Goal: Task Accomplishment & Management: Complete application form

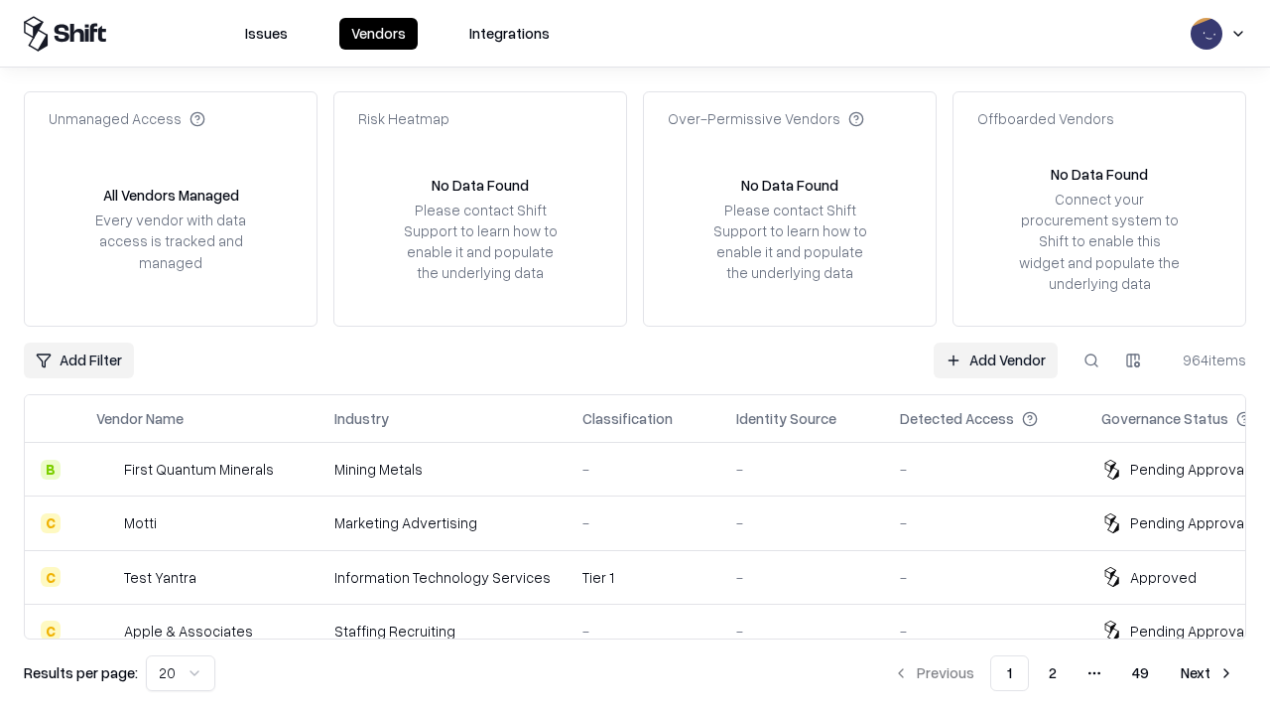
click at [995, 359] on link "Add Vendor" at bounding box center [996, 360] width 124 height 36
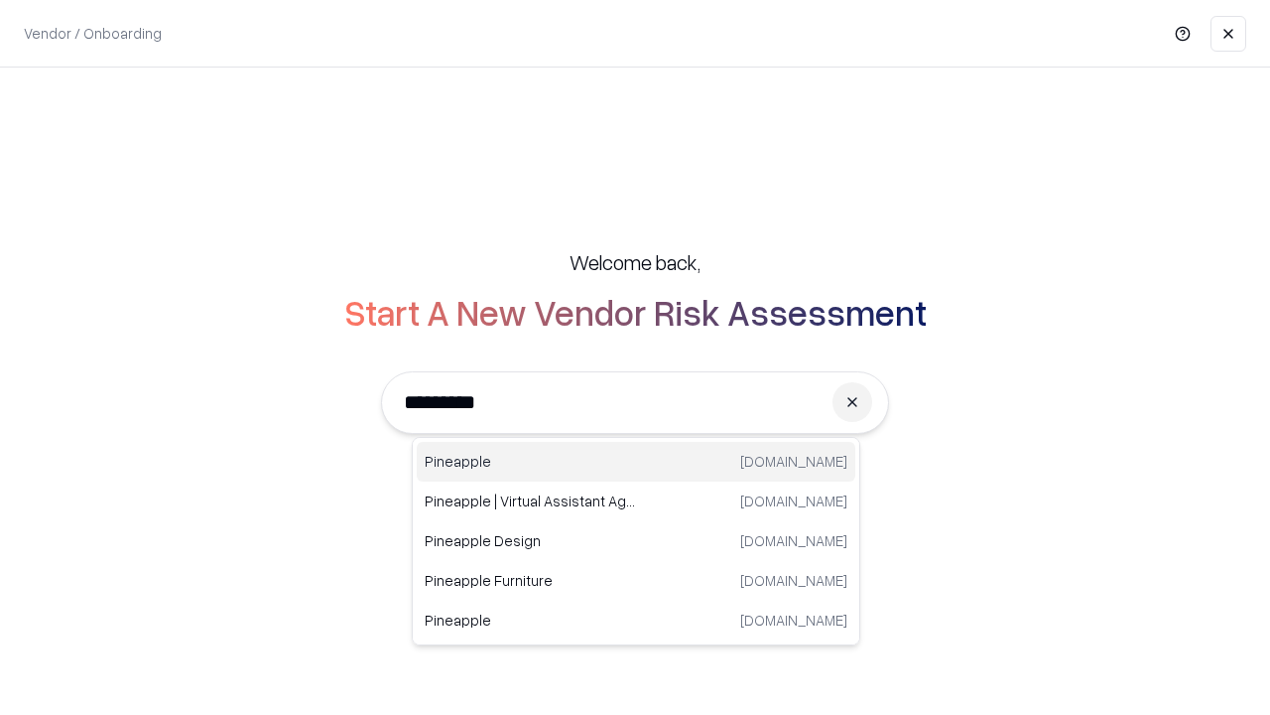
click at [636, 461] on div "Pineapple [DOMAIN_NAME]" at bounding box center [636, 462] width 439 height 40
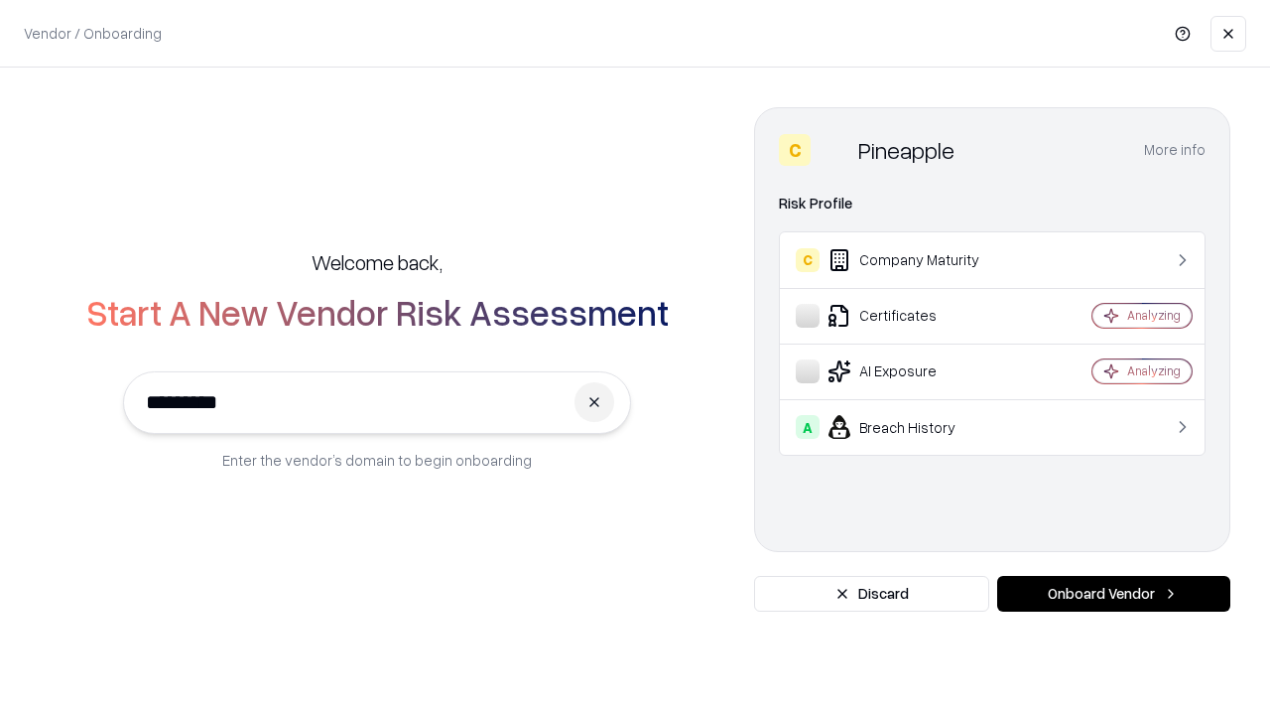
type input "*********"
click at [1113, 593] on button "Onboard Vendor" at bounding box center [1113, 594] width 233 height 36
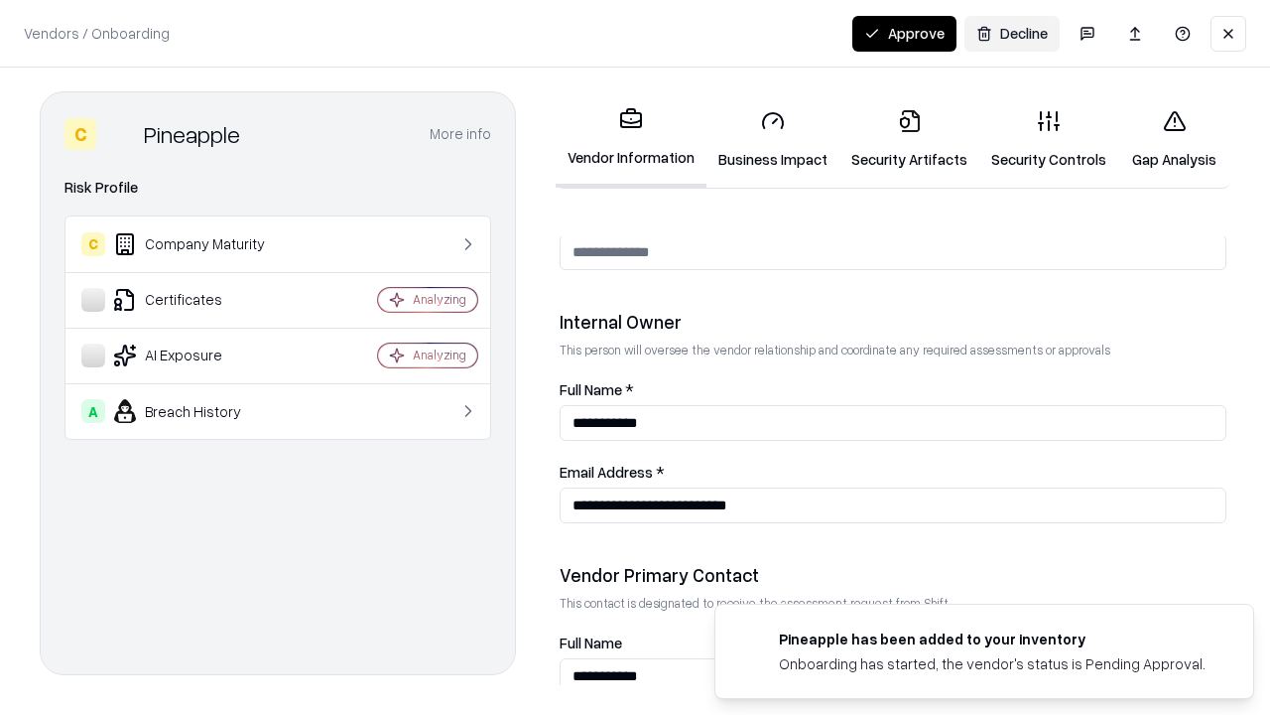
scroll to position [1028, 0]
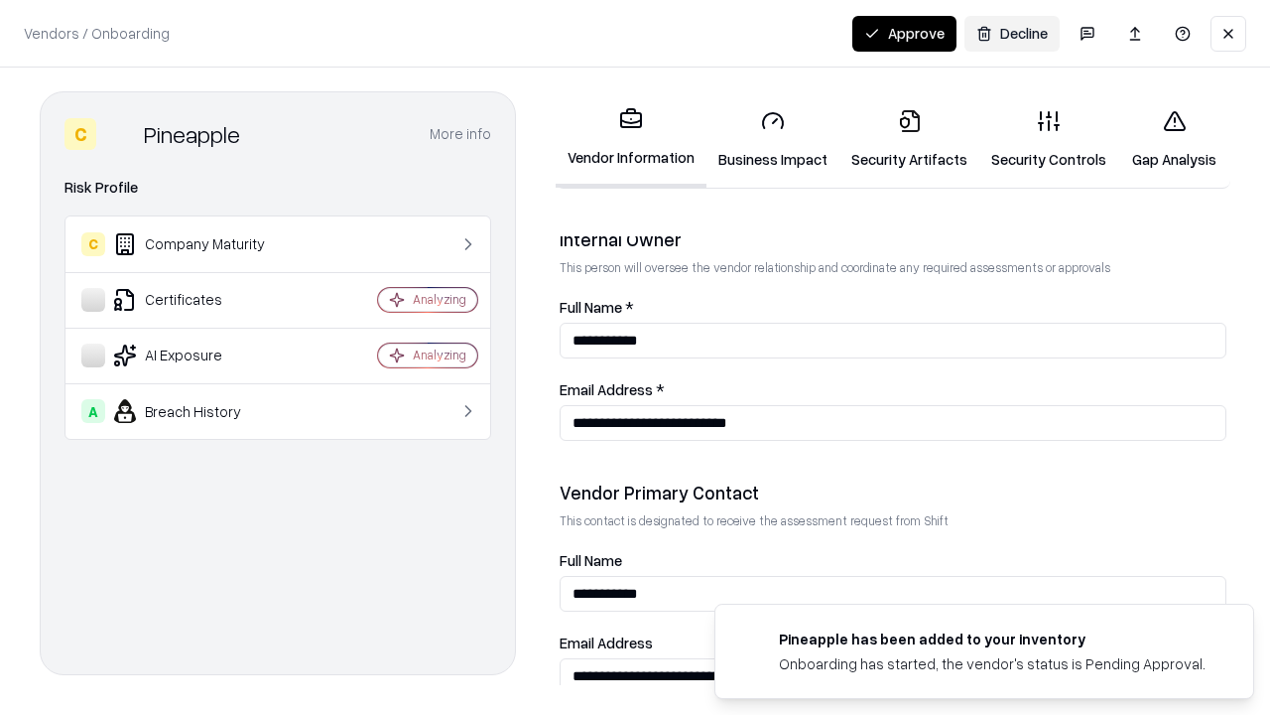
click at [773, 139] on link "Business Impact" at bounding box center [773, 139] width 133 height 92
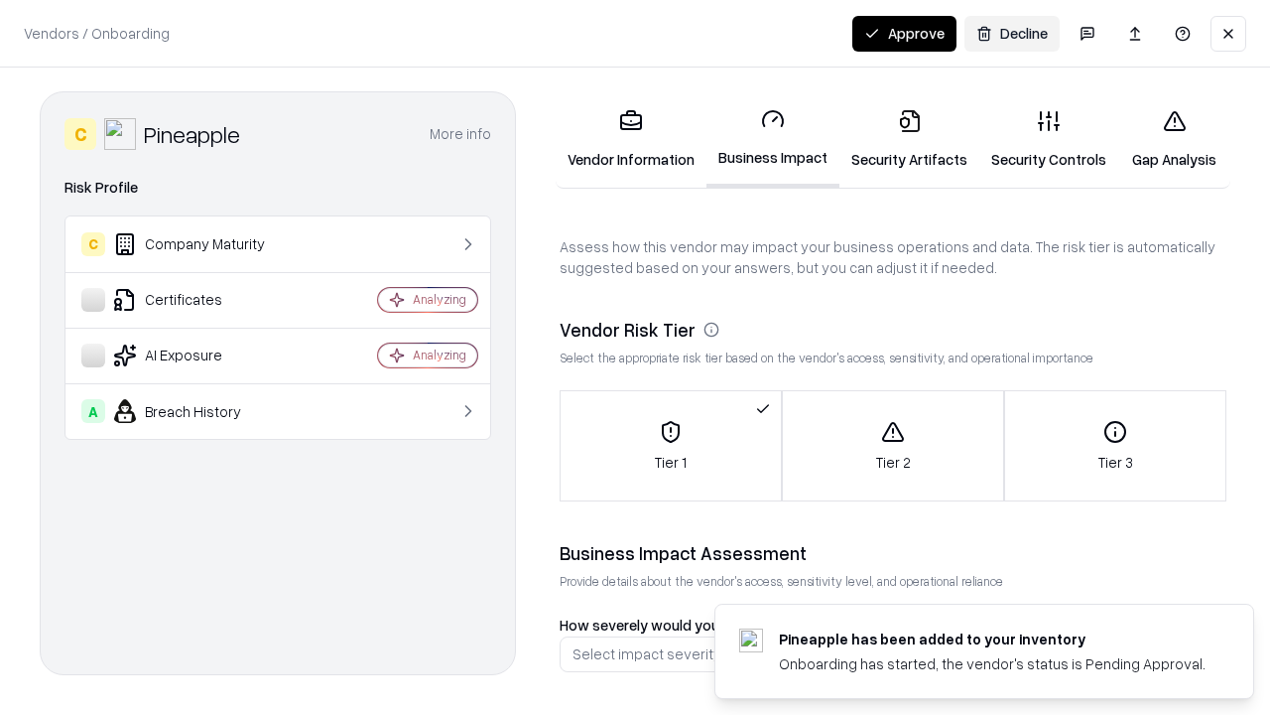
click at [904, 33] on button "Approve" at bounding box center [904, 34] width 104 height 36
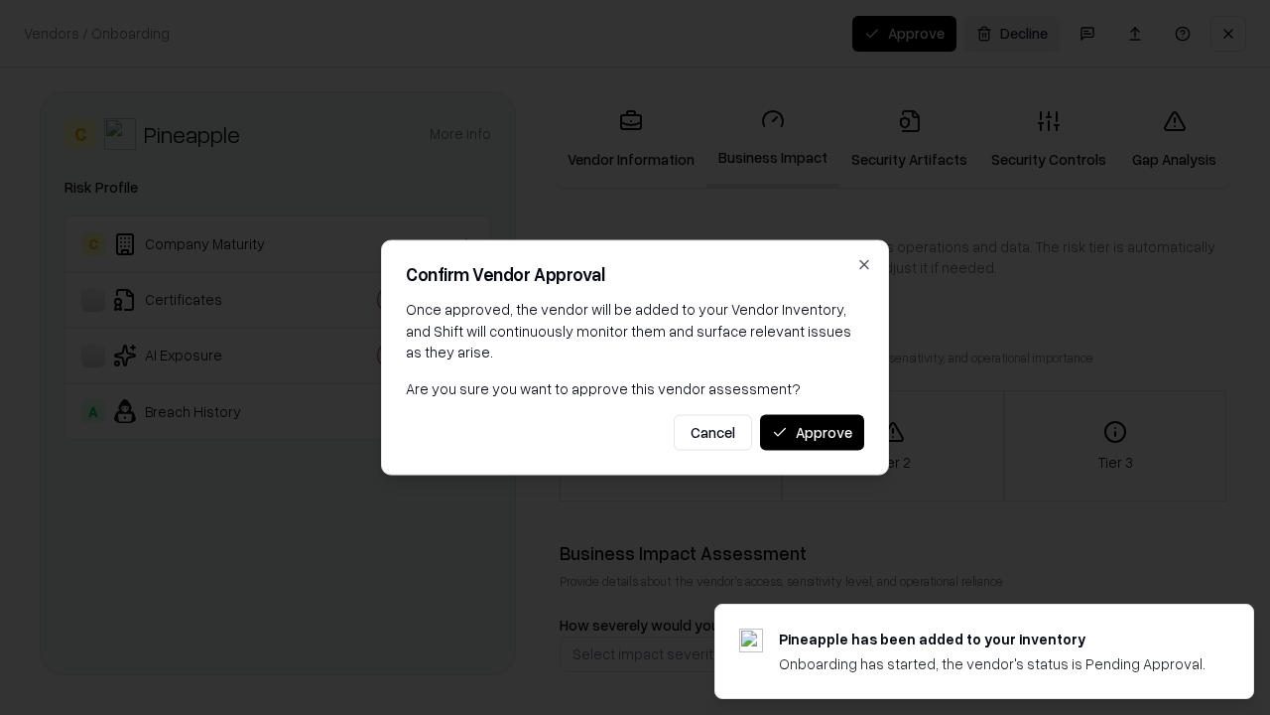
click at [812, 432] on button "Approve" at bounding box center [812, 432] width 104 height 36
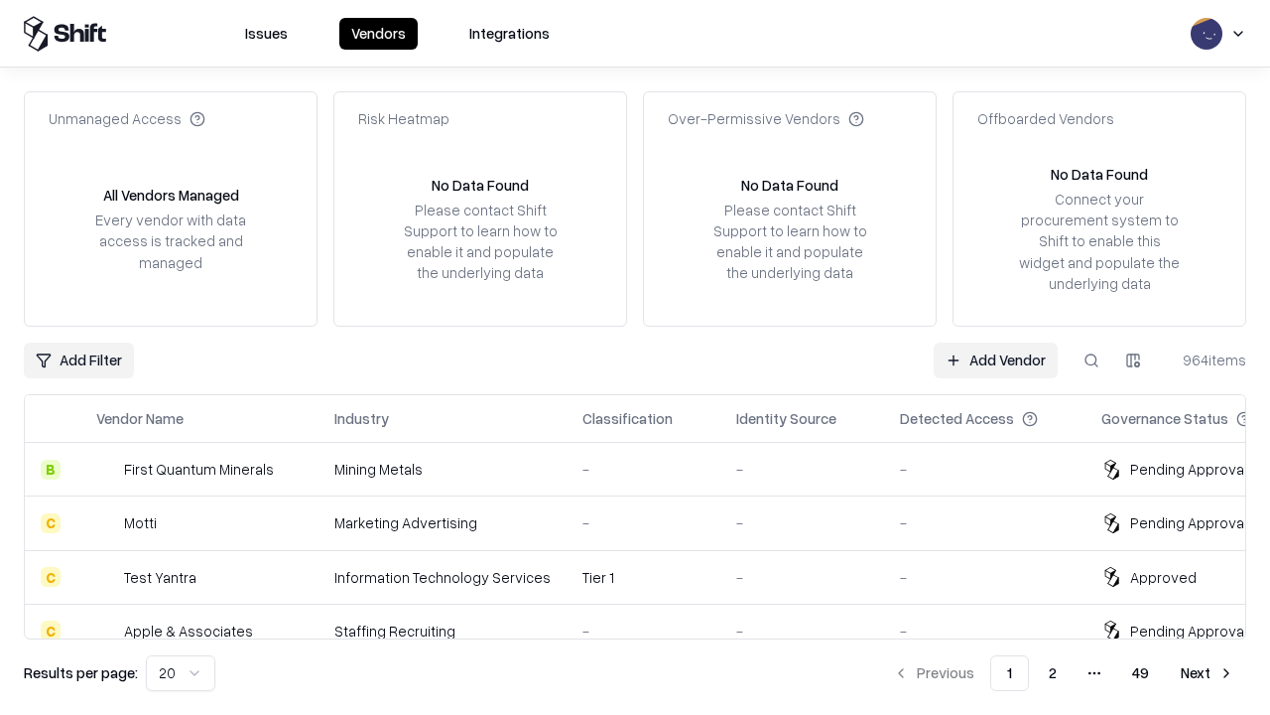
click at [995, 359] on link "Add Vendor" at bounding box center [996, 360] width 124 height 36
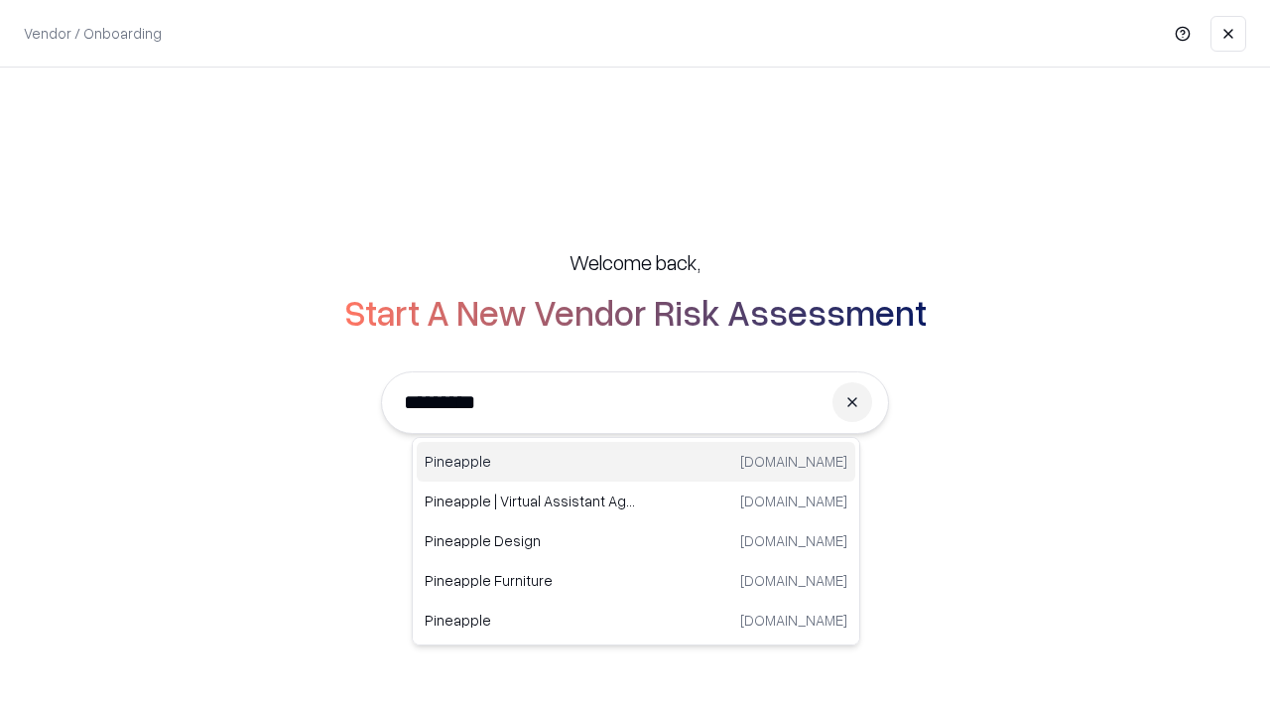
click at [636, 461] on div "Pineapple [DOMAIN_NAME]" at bounding box center [636, 462] width 439 height 40
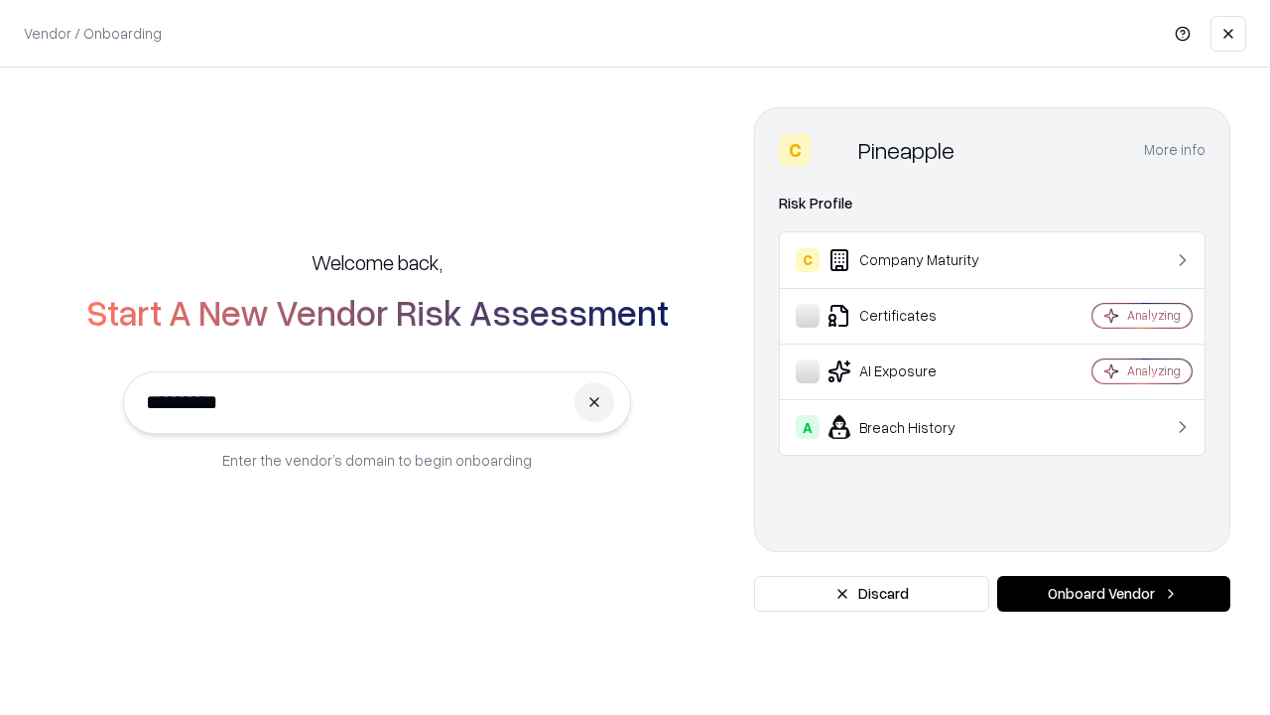
type input "*********"
click at [1113, 593] on button "Onboard Vendor" at bounding box center [1113, 594] width 233 height 36
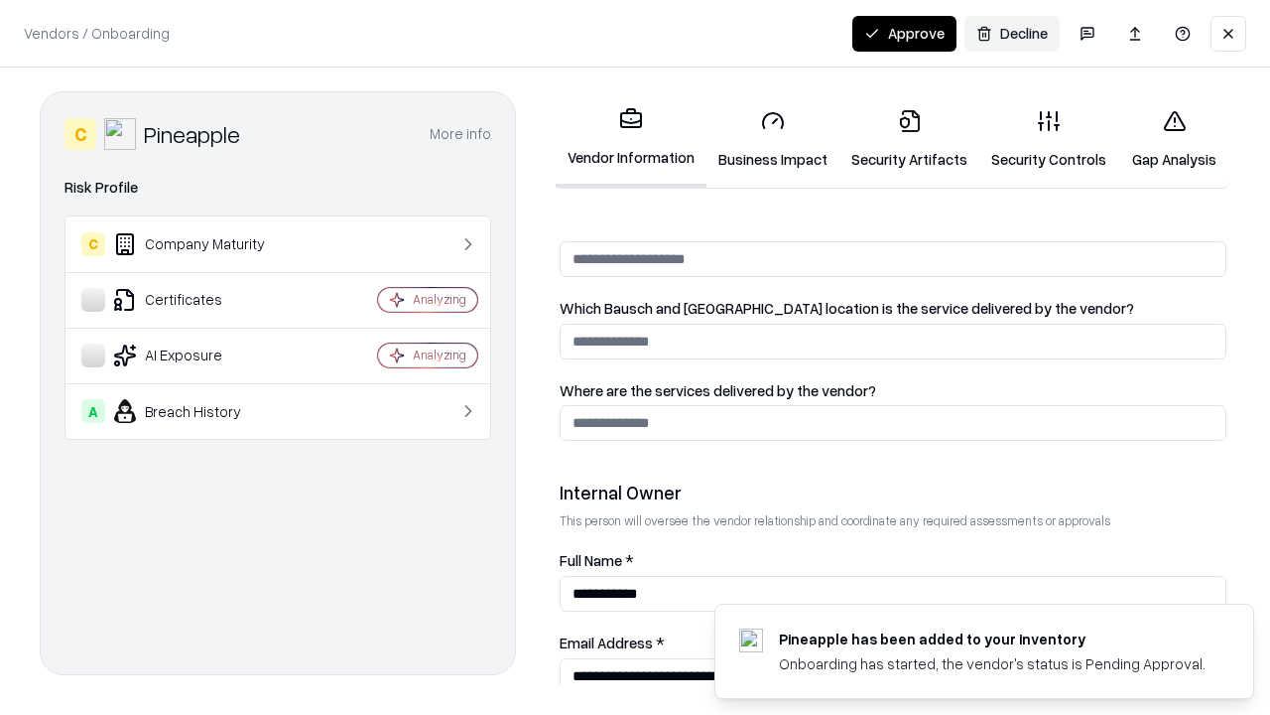
scroll to position [1028, 0]
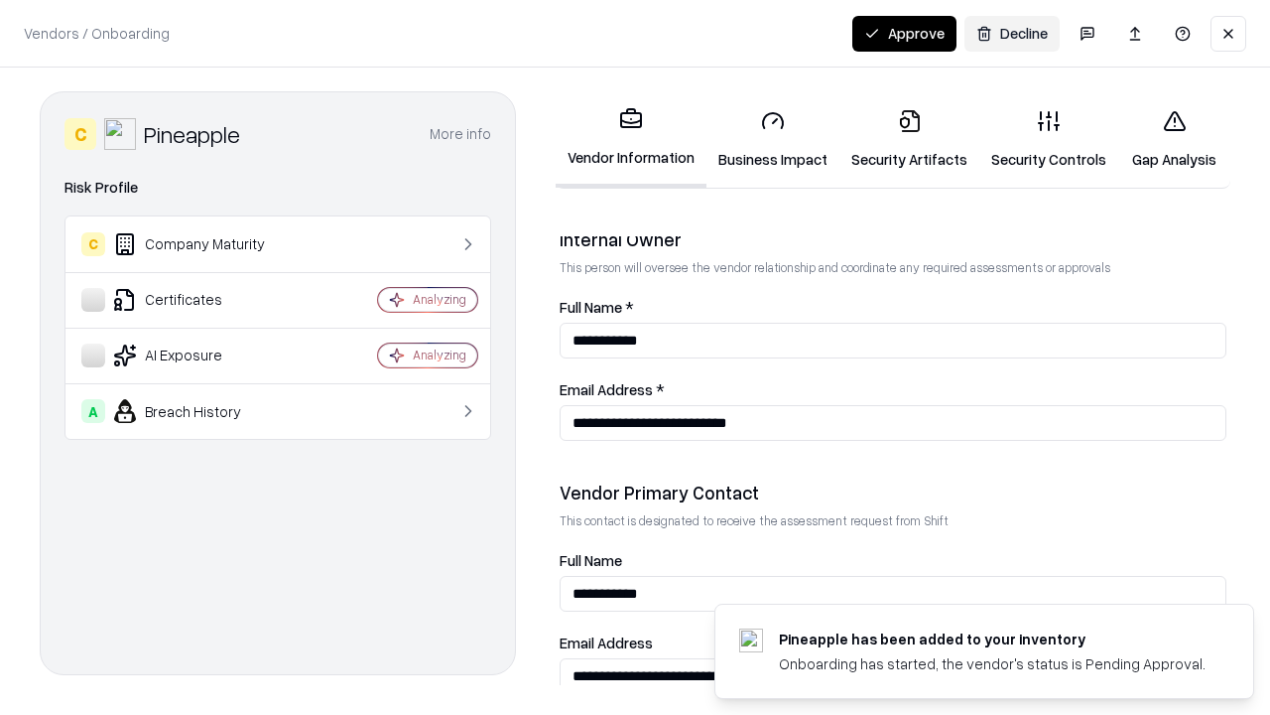
click at [904, 33] on button "Approve" at bounding box center [904, 34] width 104 height 36
